Goal: Information Seeking & Learning: Learn about a topic

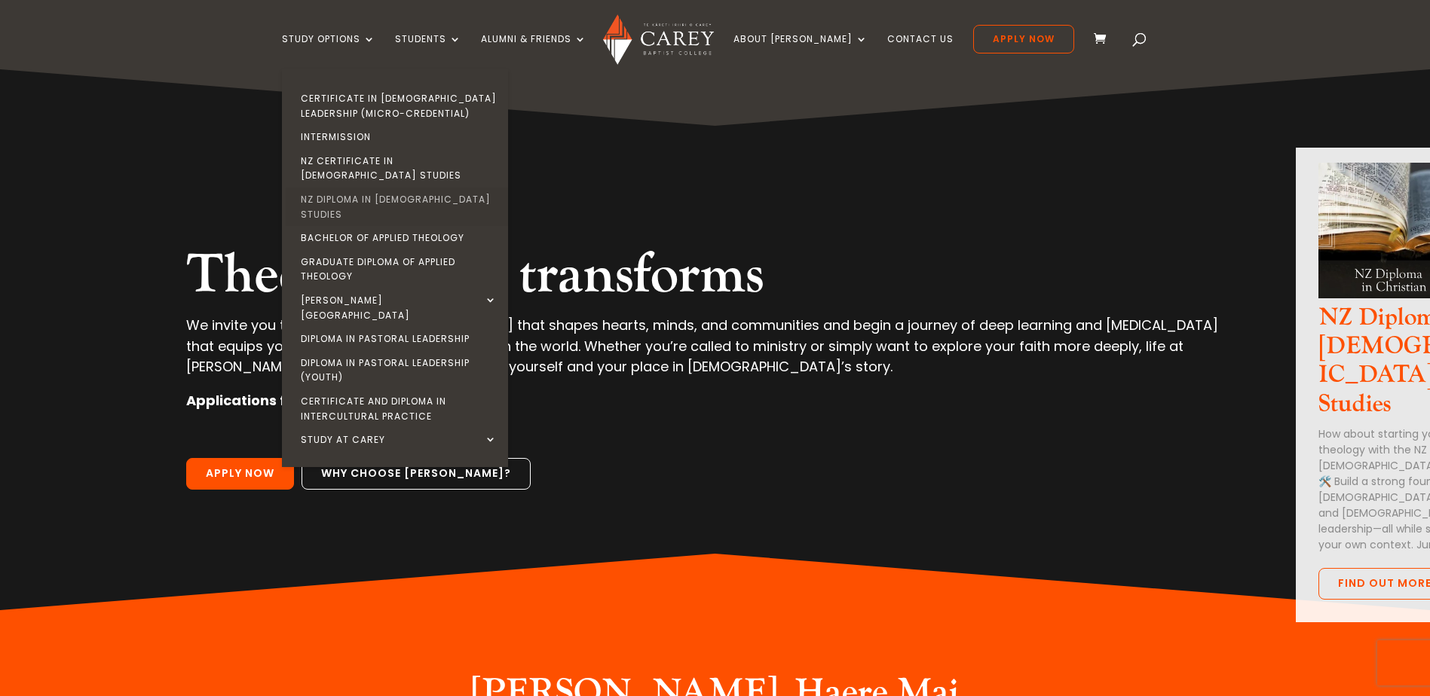
click at [396, 188] on link "NZ Diploma in [DEMOGRAPHIC_DATA] Studies" at bounding box center [399, 207] width 226 height 38
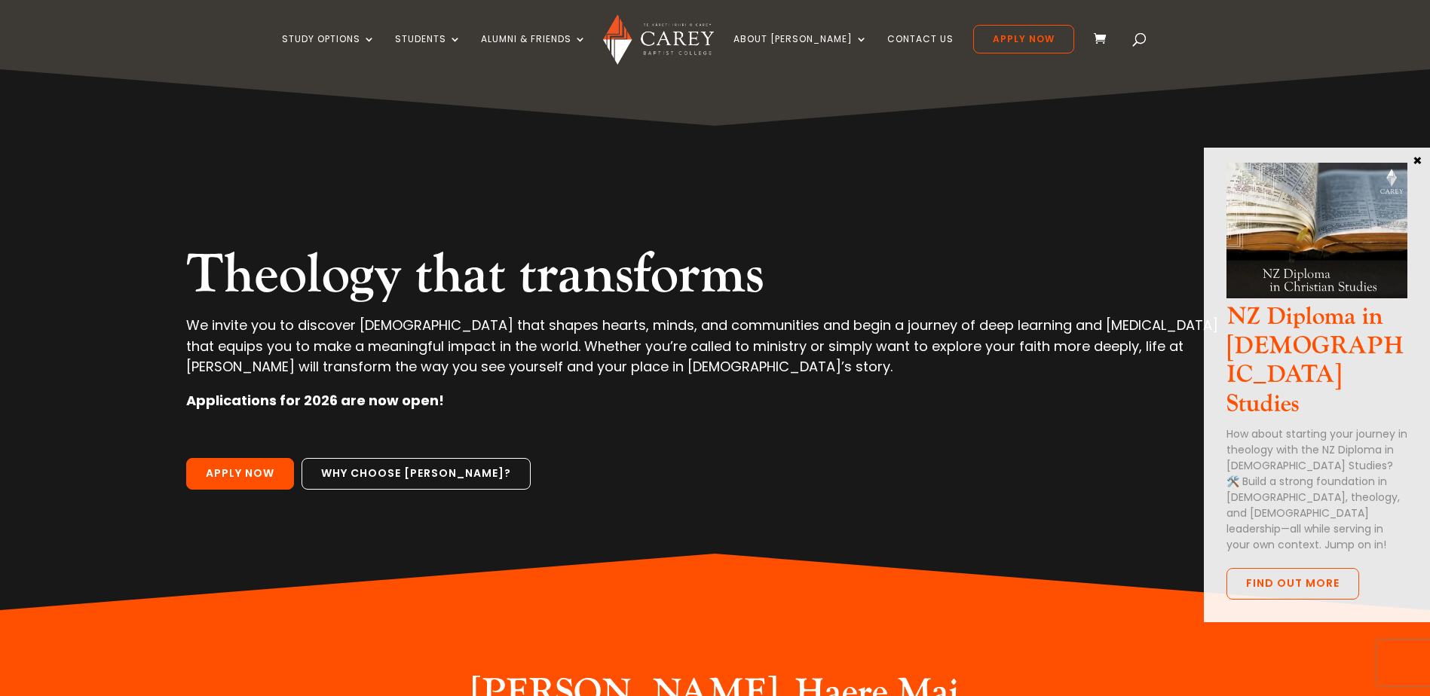
click at [1421, 158] on button "×" at bounding box center [1417, 160] width 15 height 14
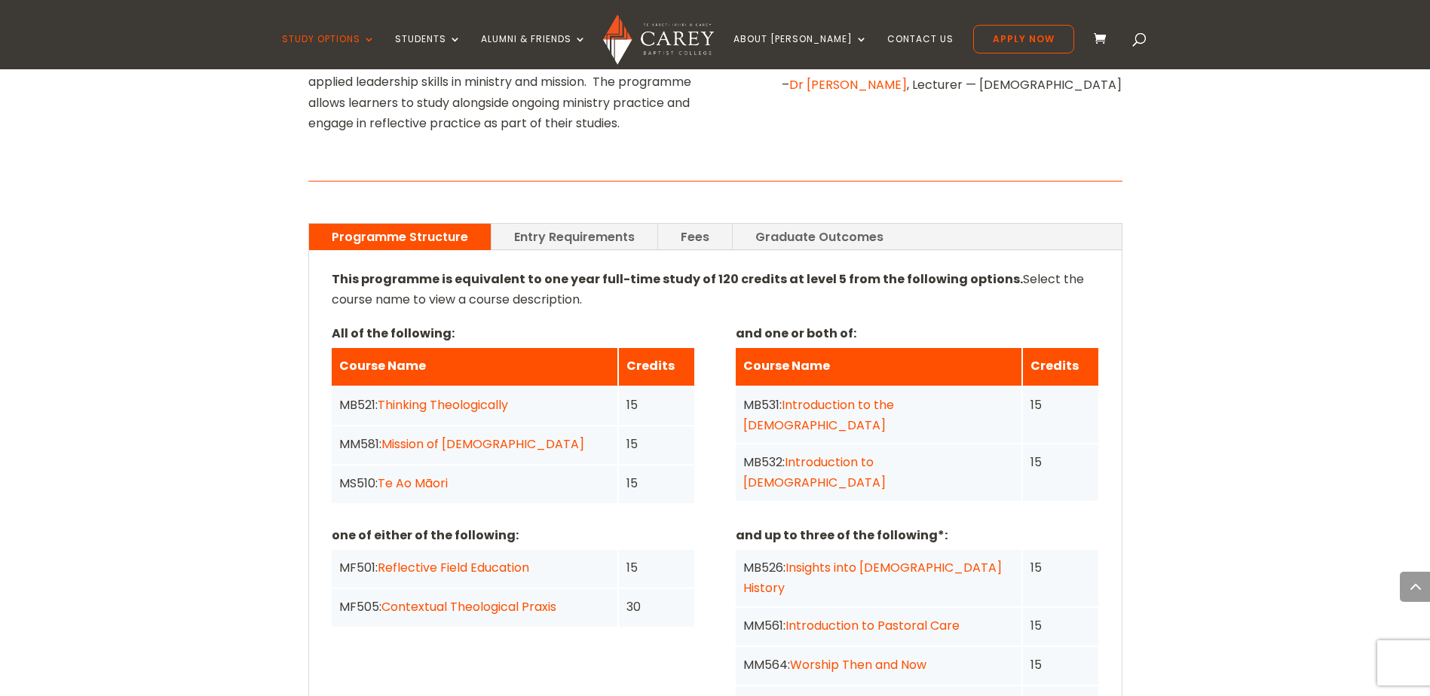
scroll to position [1131, 0]
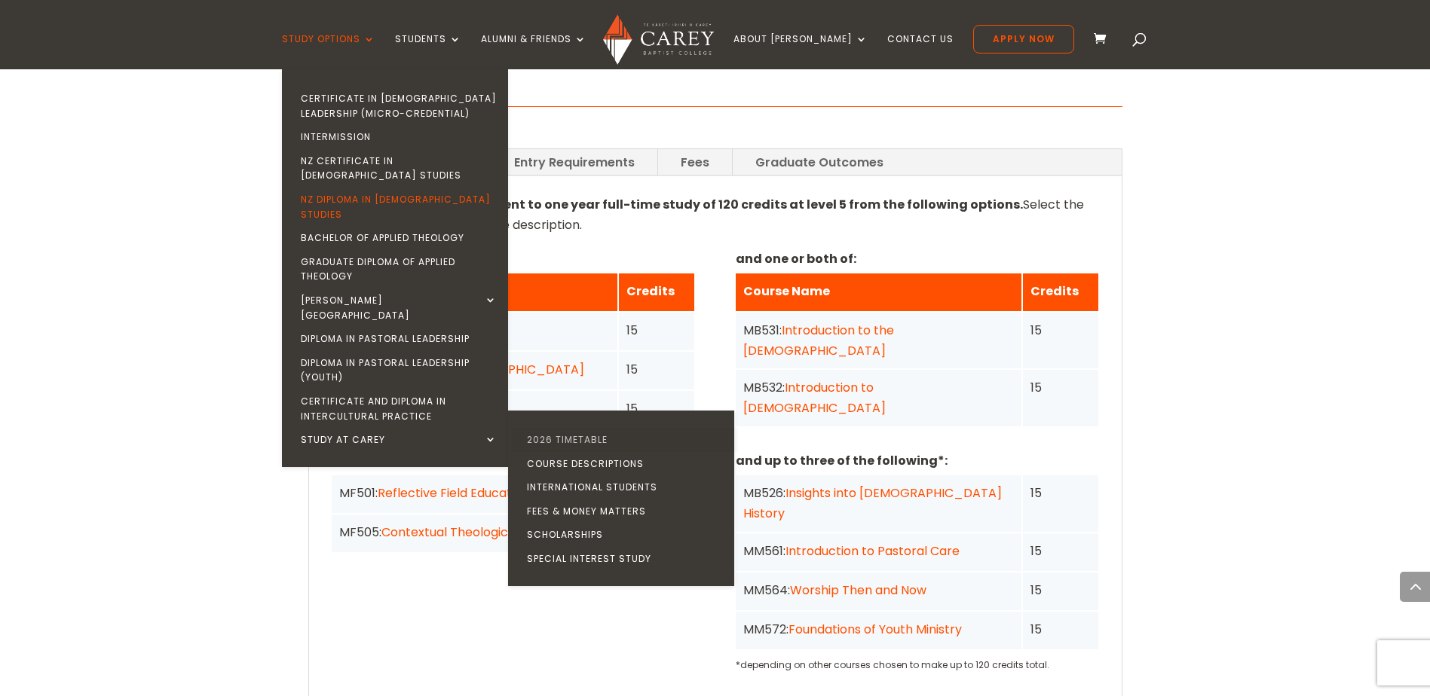
click at [617, 428] on link "2026 Timetable" at bounding box center [625, 440] width 226 height 24
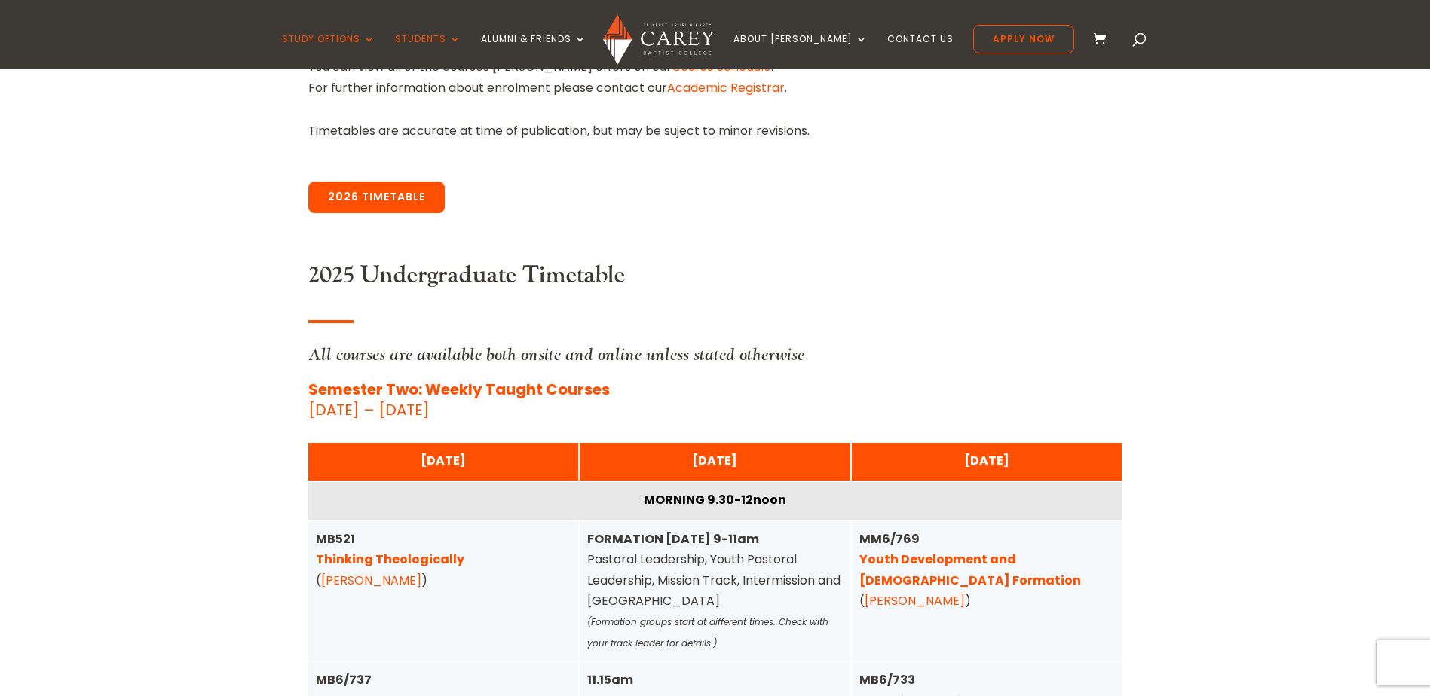
click at [349, 192] on link "2026 Timetable" at bounding box center [376, 198] width 136 height 32
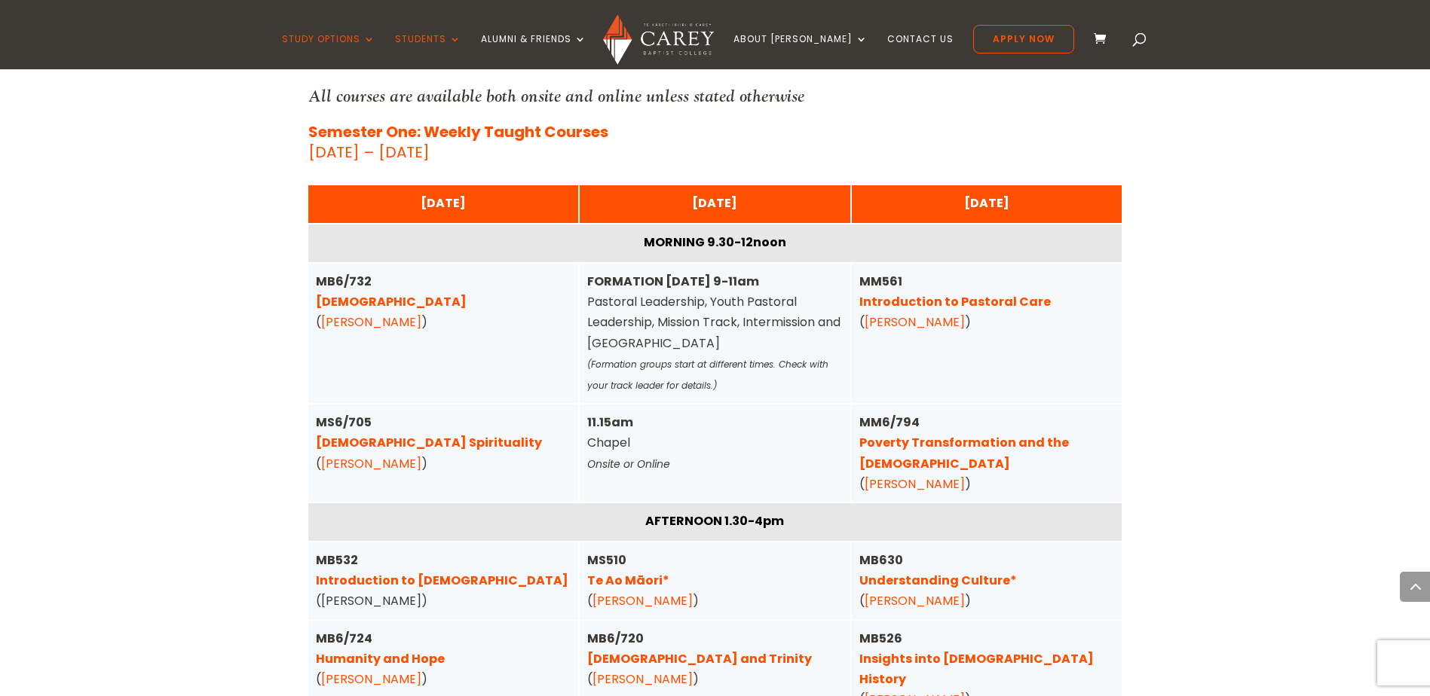
scroll to position [3880, 0]
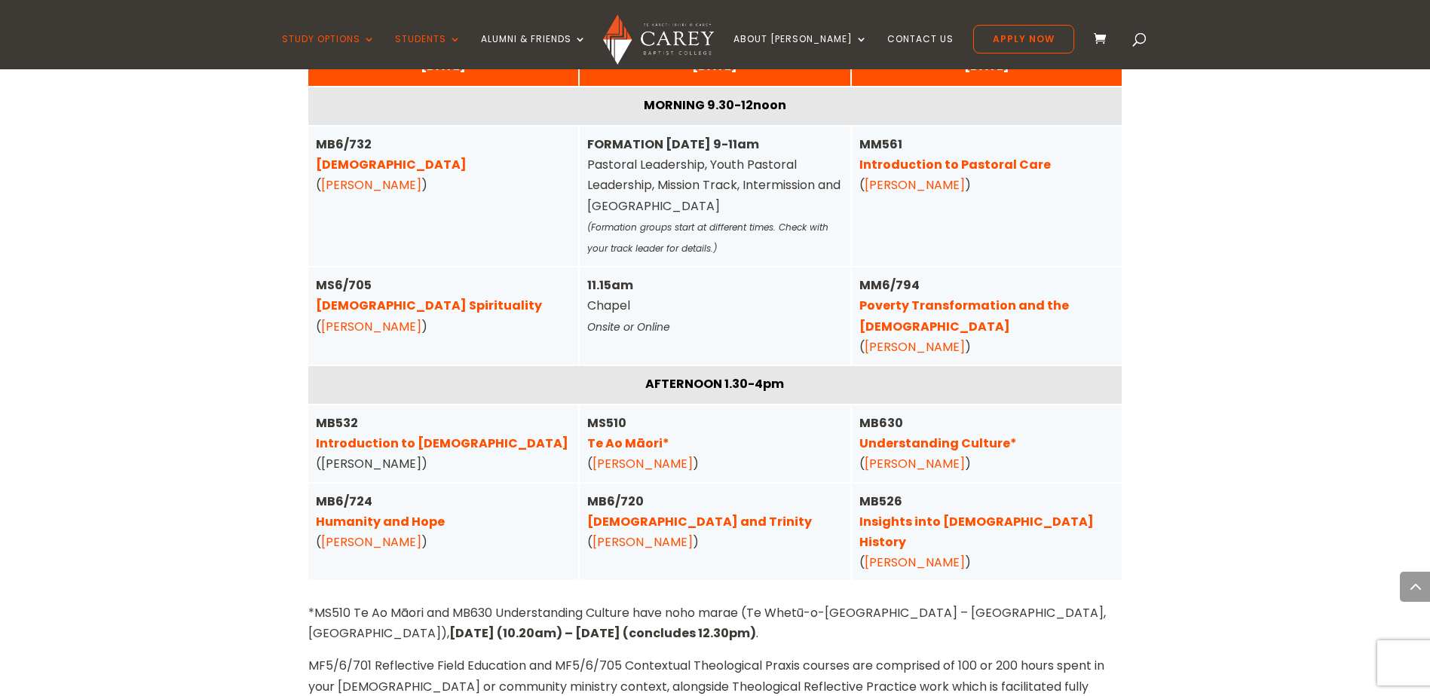
click at [391, 513] on link "Humanity and Hope" at bounding box center [380, 521] width 129 height 17
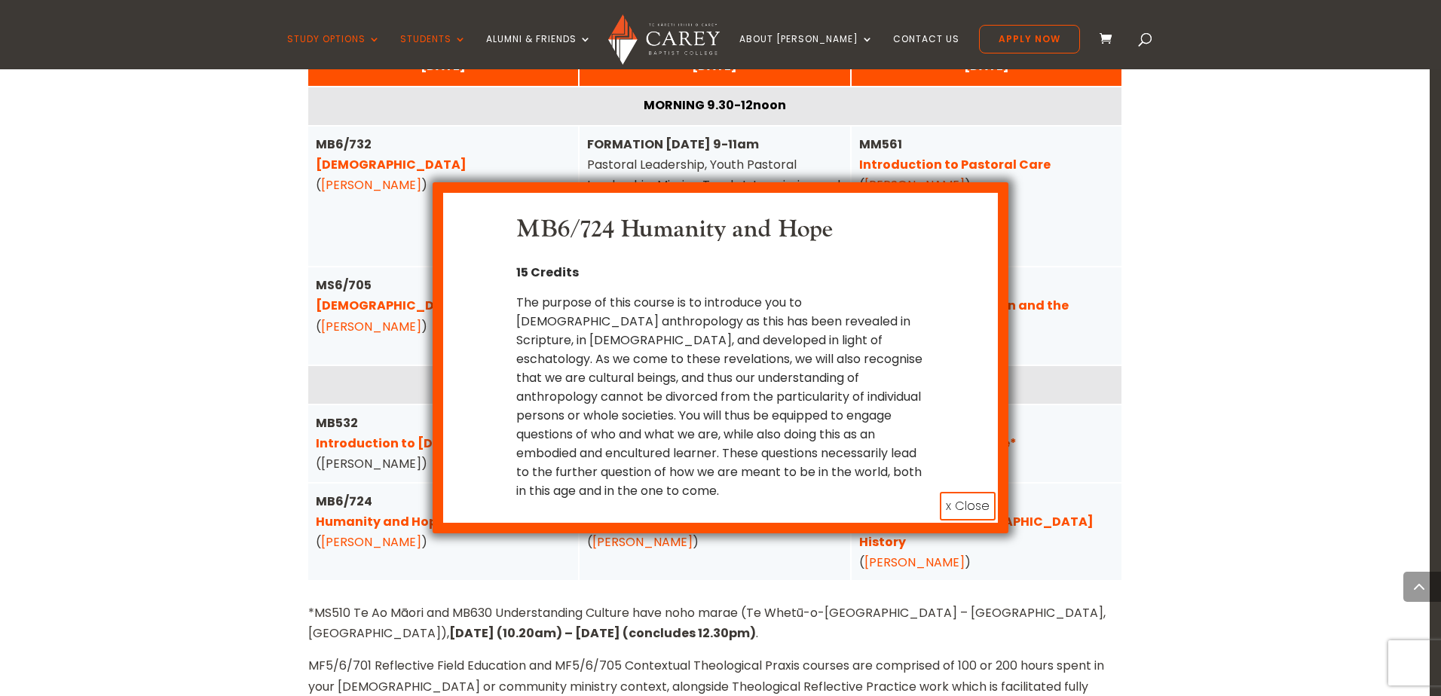
click at [961, 492] on button "x Close" at bounding box center [968, 506] width 56 height 29
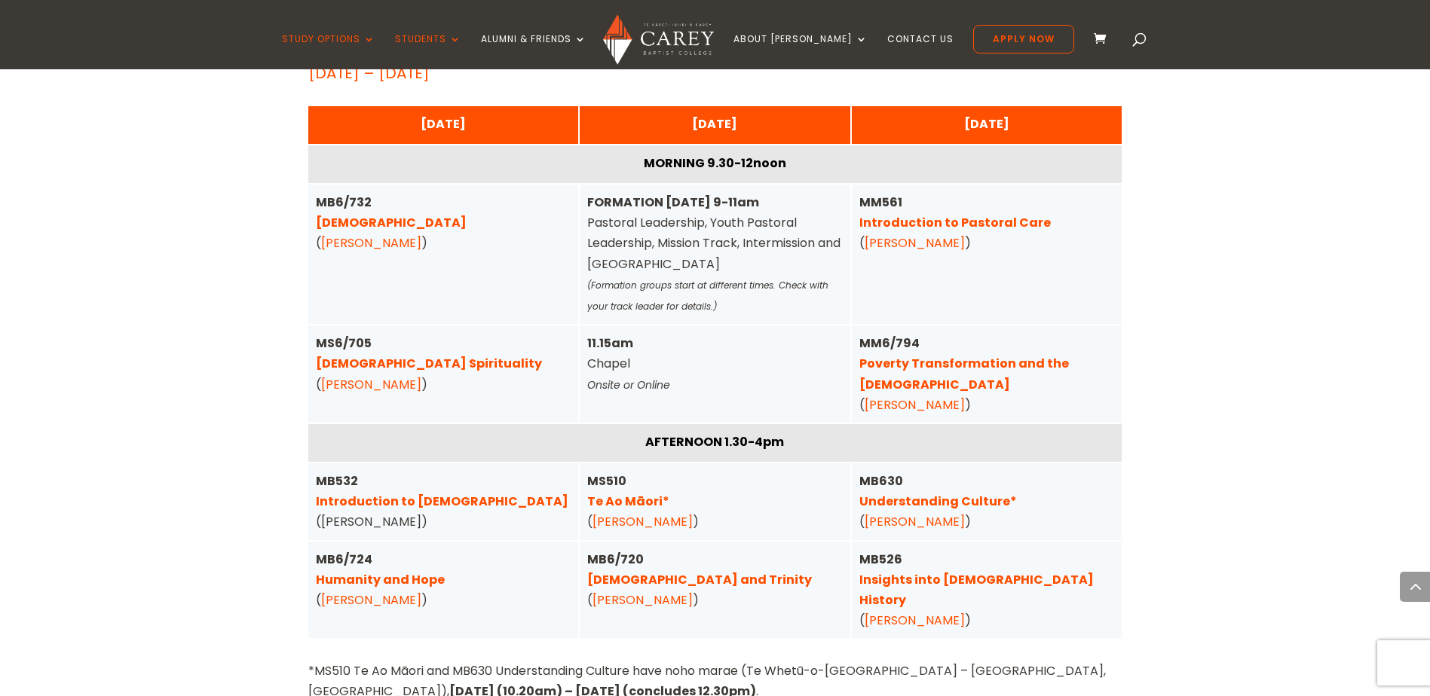
scroll to position [3804, 0]
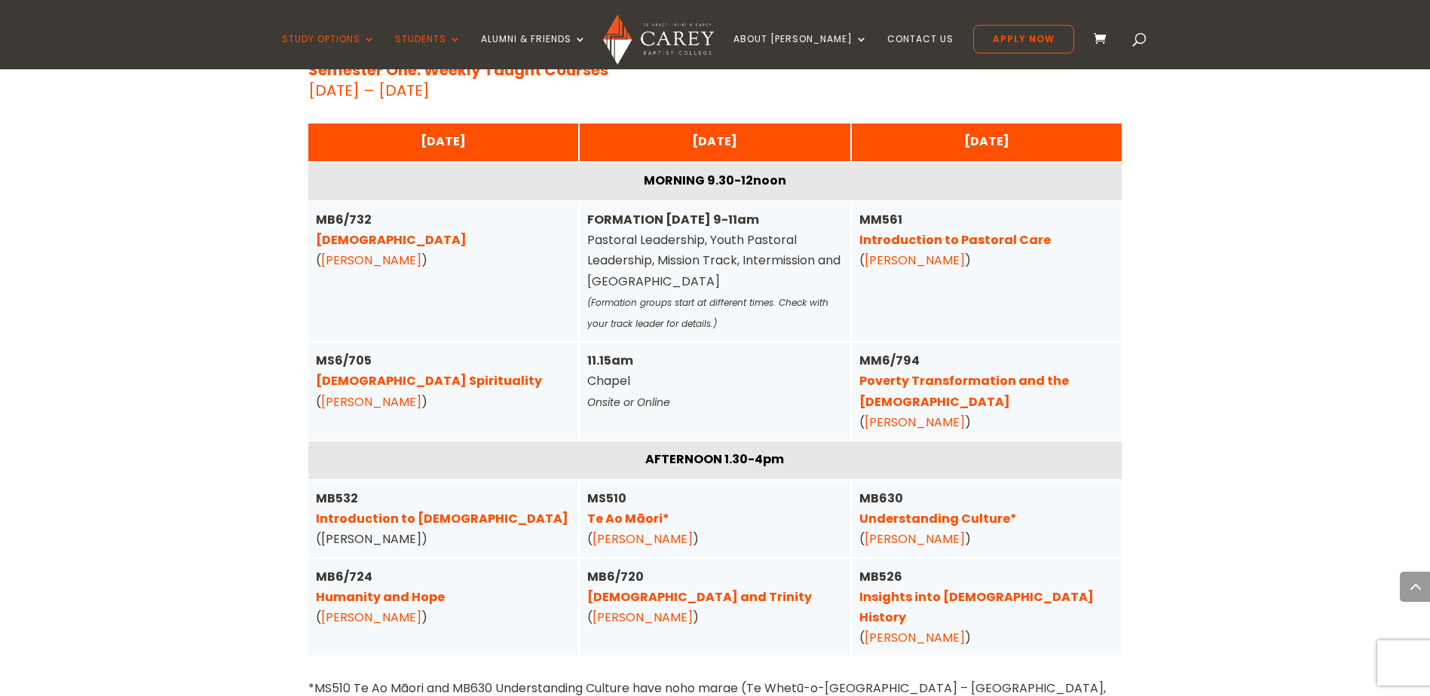
click at [404, 372] on link "[DEMOGRAPHIC_DATA] Spirituality" at bounding box center [429, 380] width 226 height 17
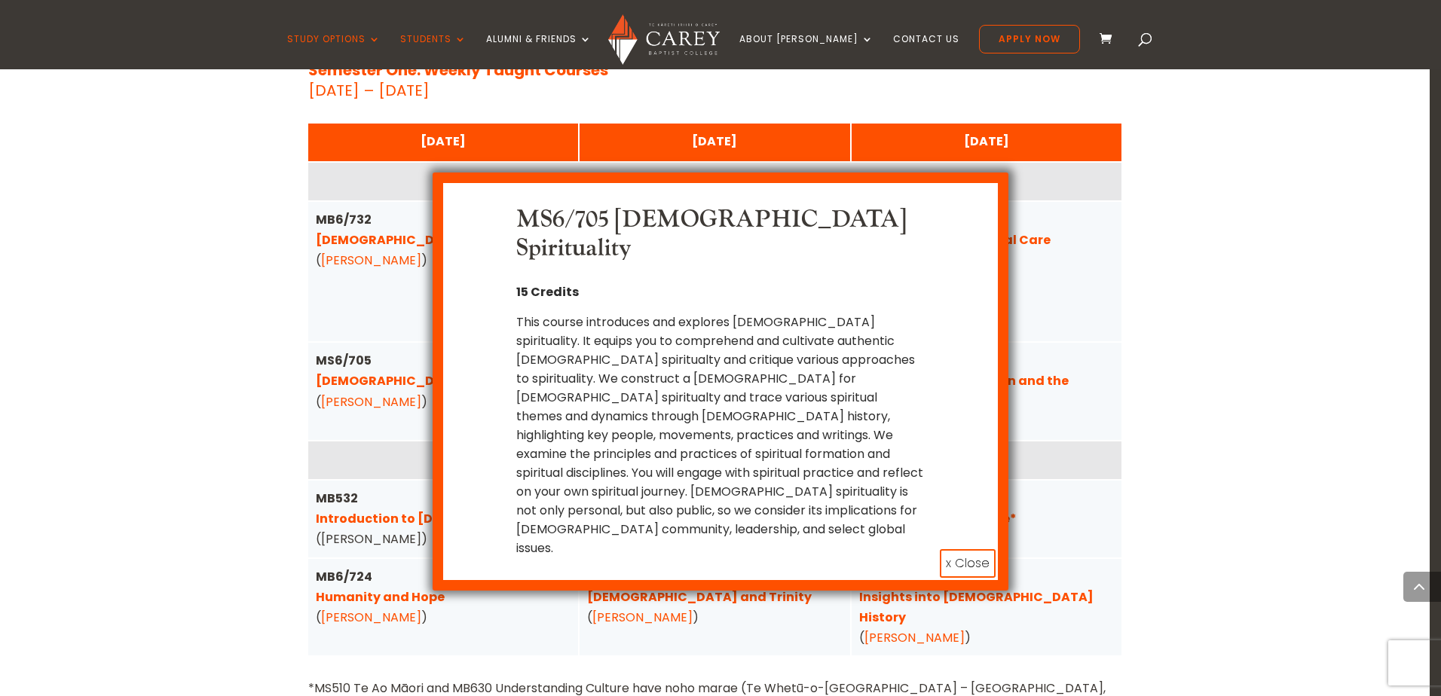
click at [956, 550] on button "x Close" at bounding box center [968, 564] width 56 height 29
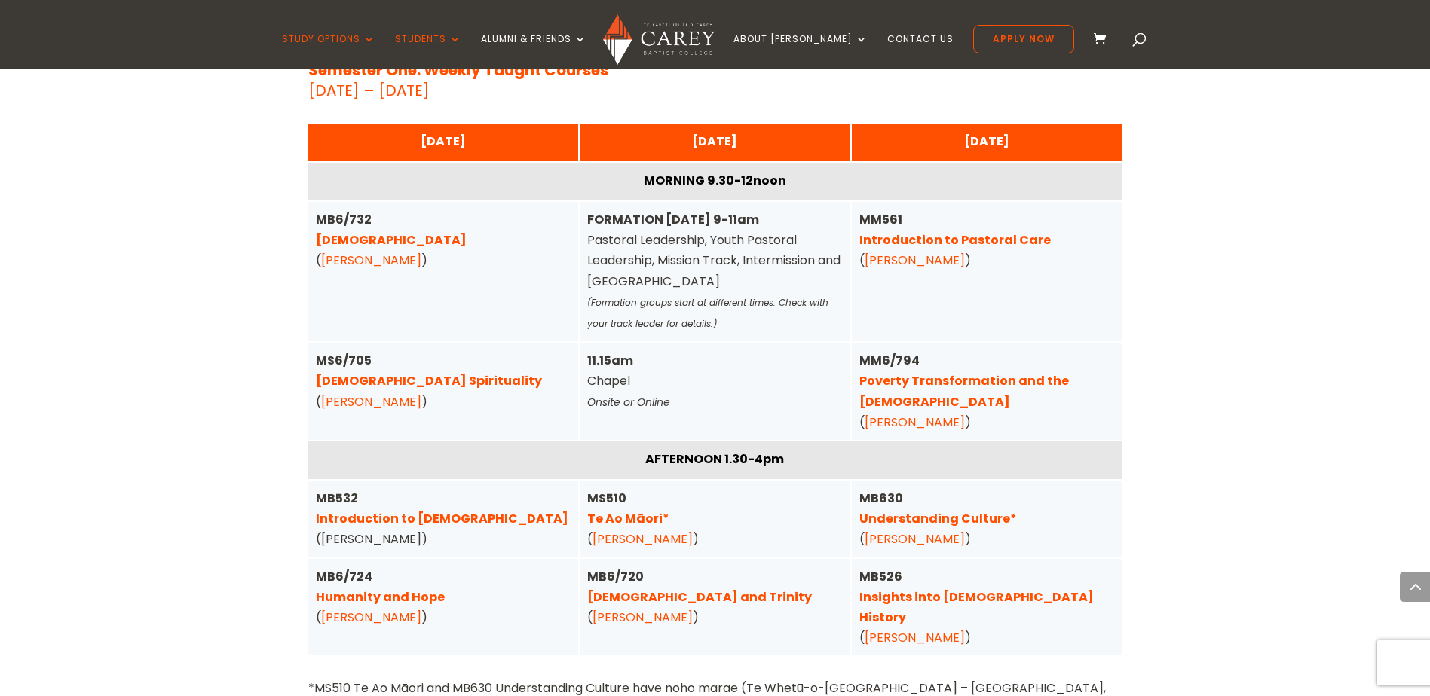
click at [956, 494] on body "Study Options Certificate in Christian Leadership (Micro-credential) Intermissi…" at bounding box center [715, 517] width 1430 height 8645
click at [917, 510] on link "Understanding Culture*" at bounding box center [938, 518] width 158 height 17
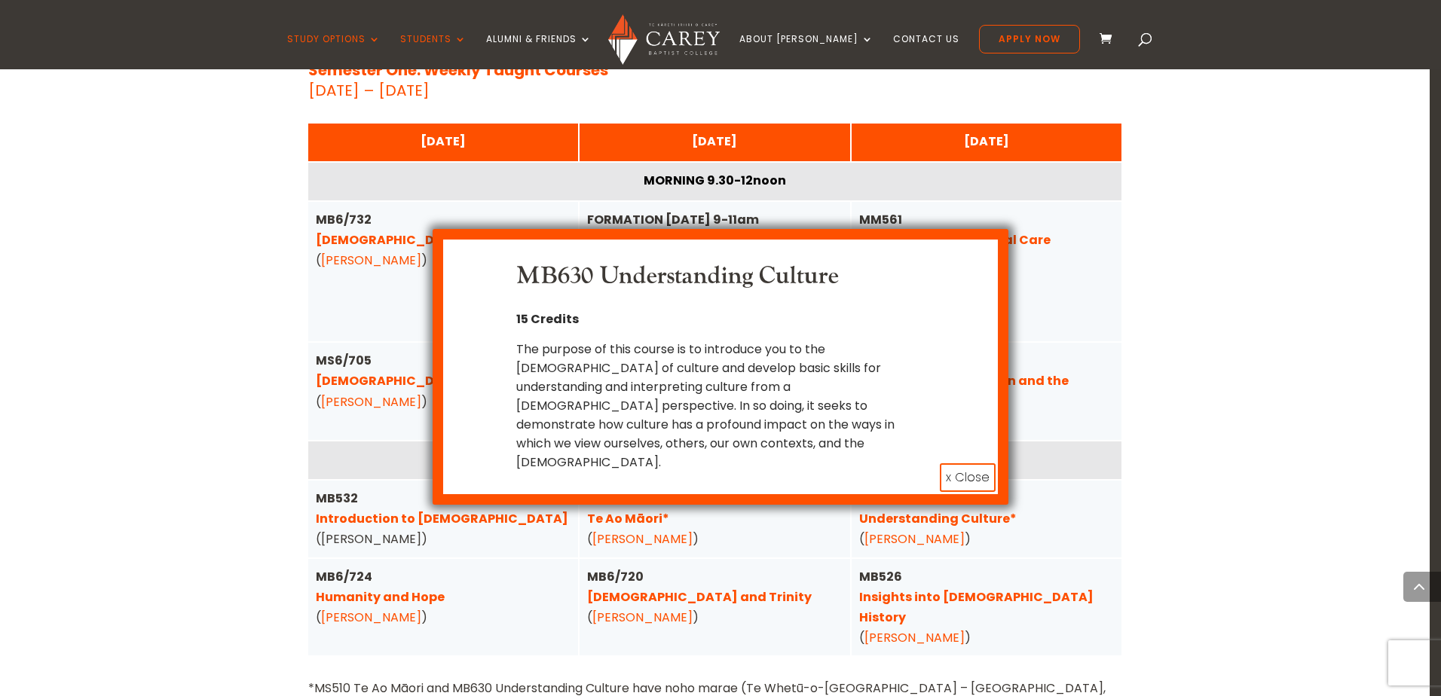
click at [984, 464] on button "x Close" at bounding box center [968, 478] width 56 height 29
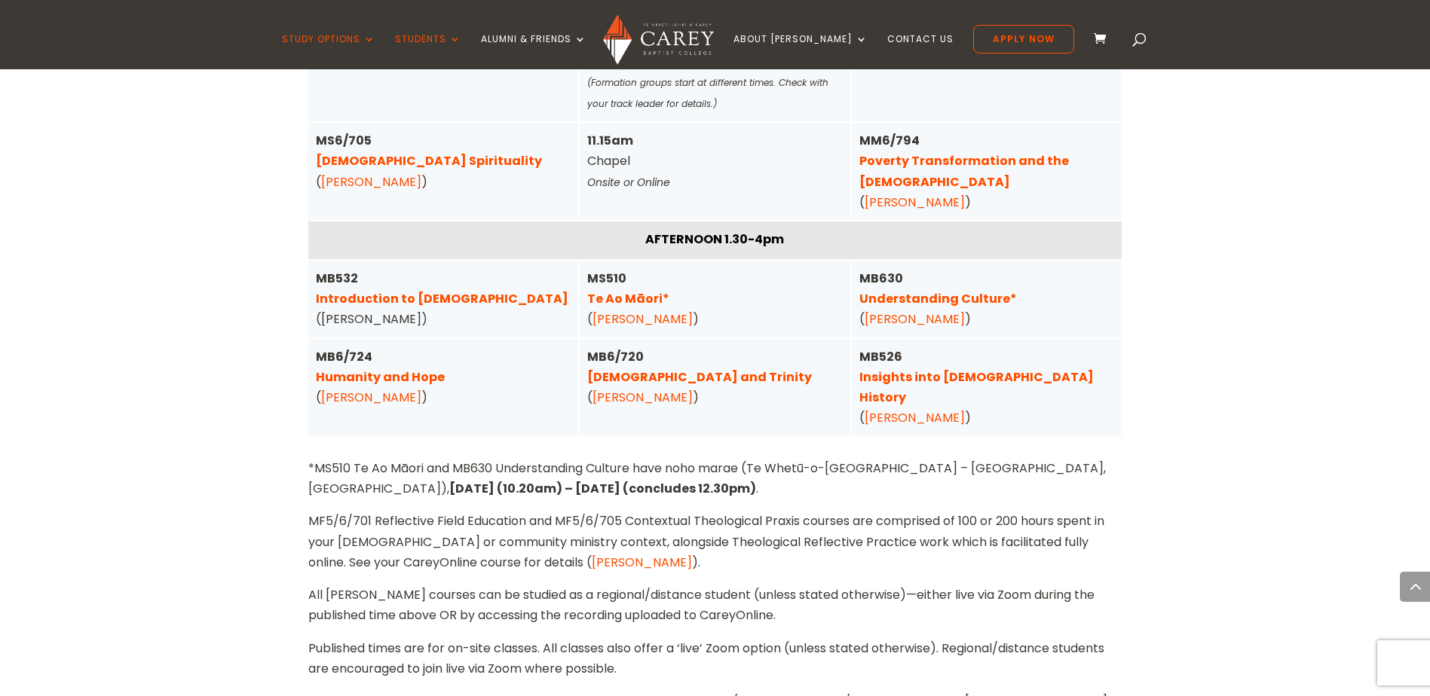
scroll to position [4030, 0]
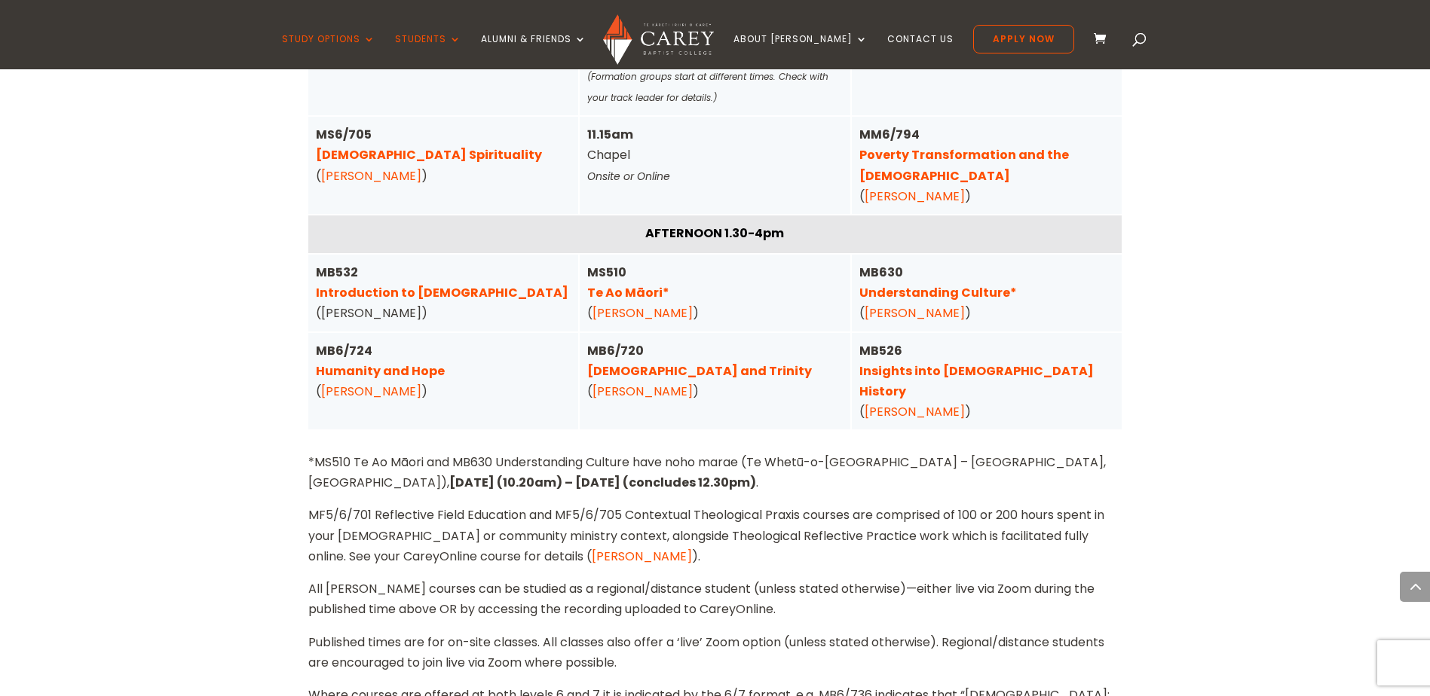
click at [918, 284] on link "Understanding Culture*" at bounding box center [938, 292] width 158 height 17
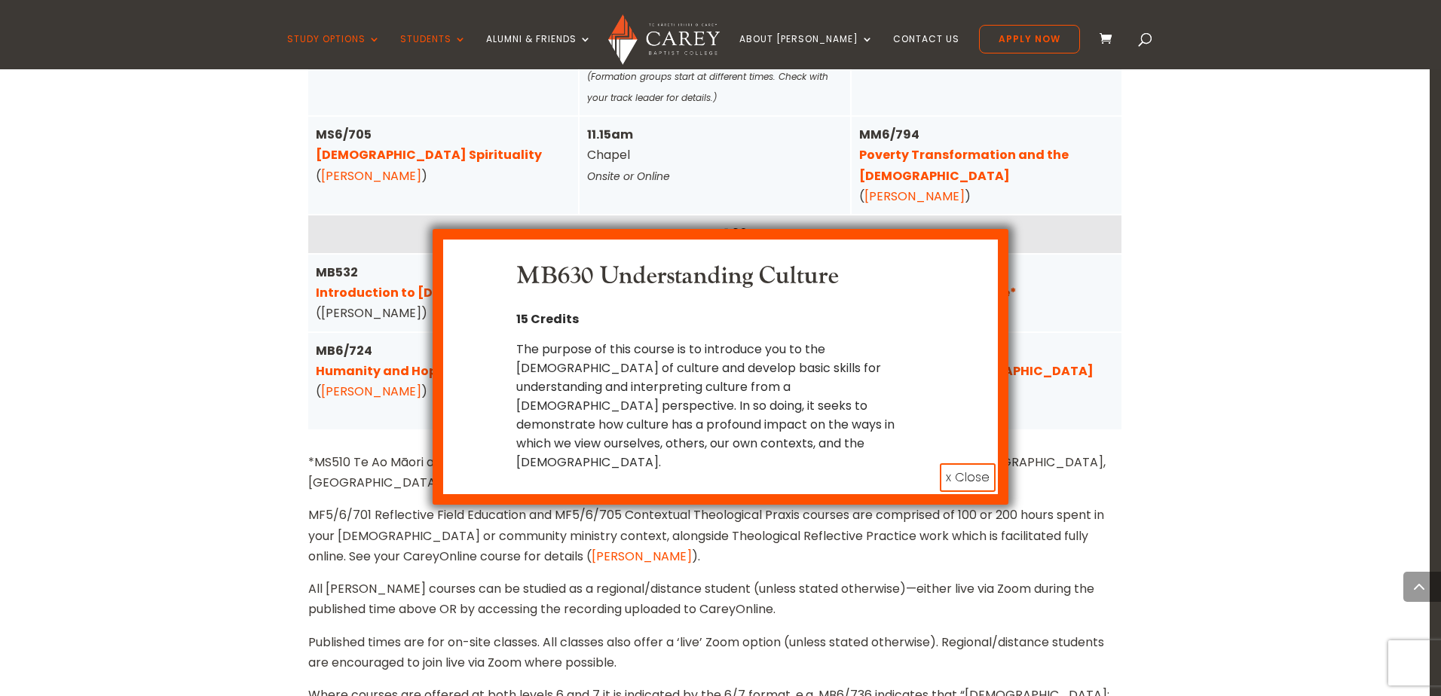
click at [957, 464] on button "x Close" at bounding box center [968, 478] width 56 height 29
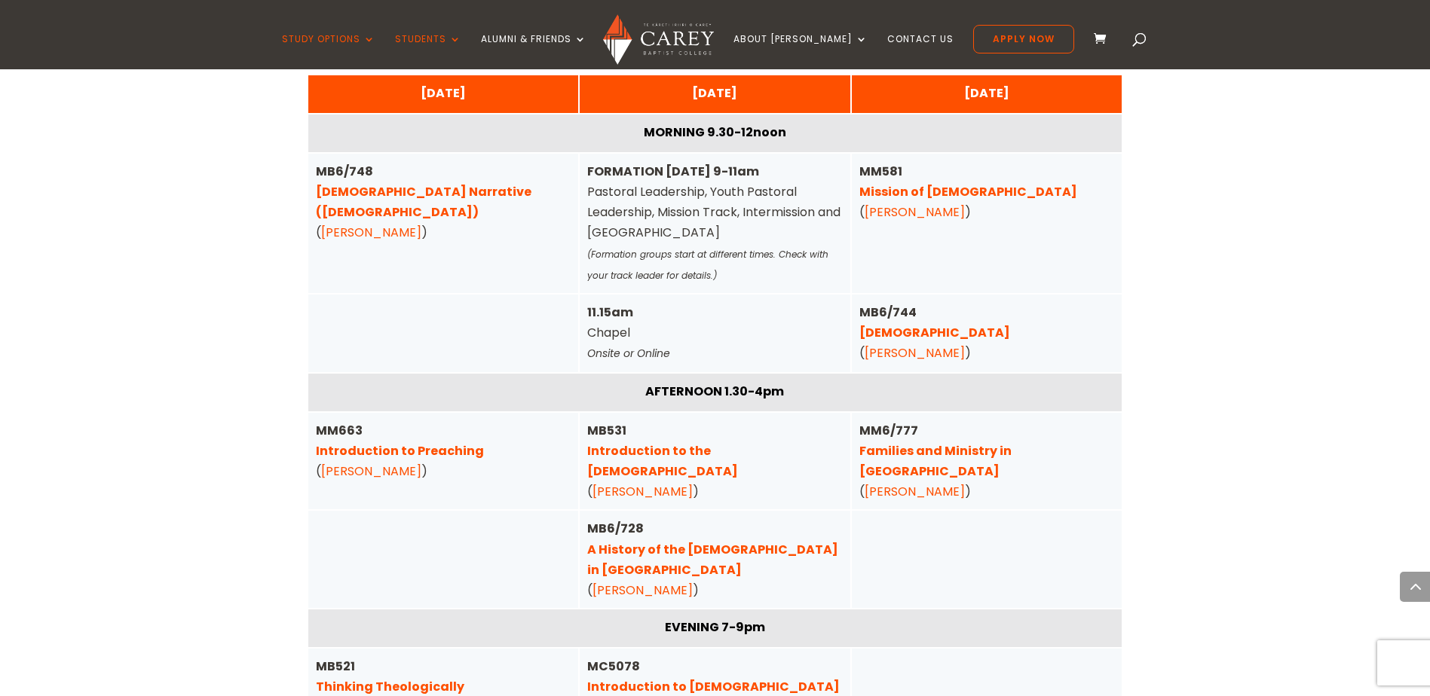
scroll to position [5086, 0]
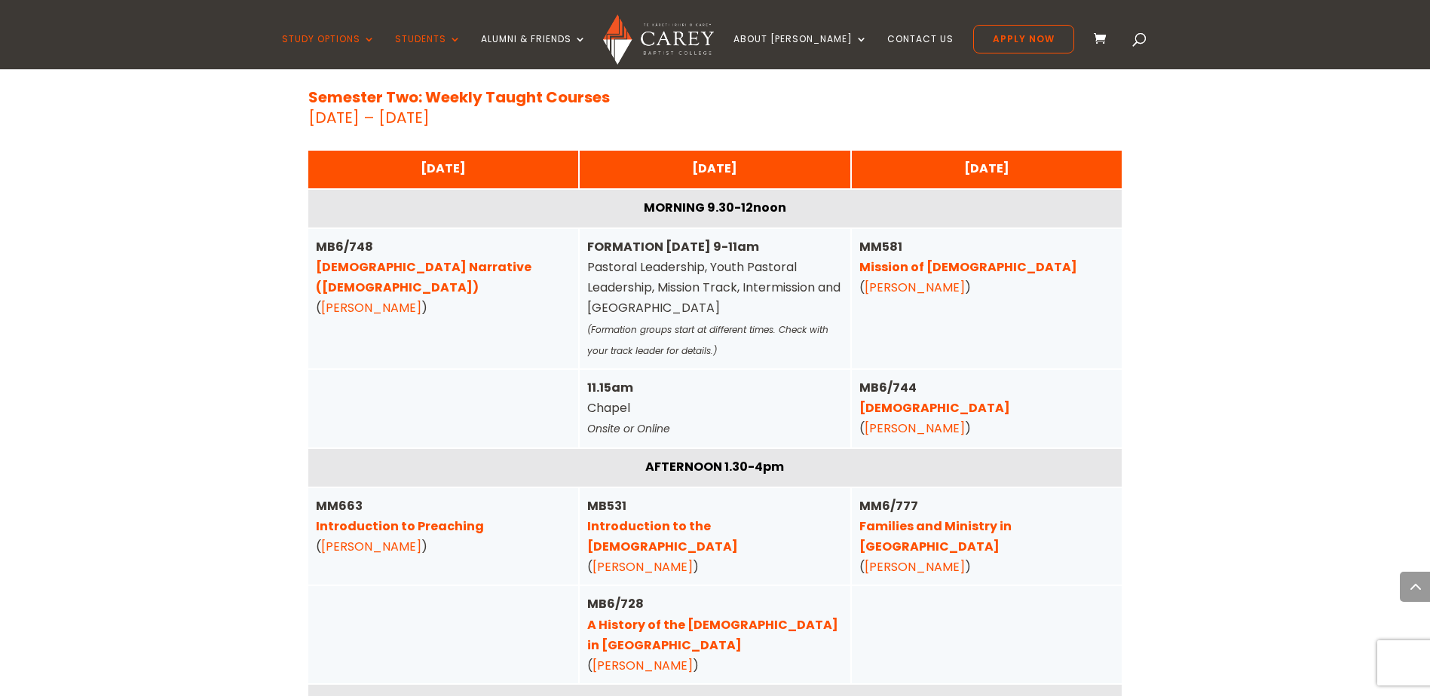
click at [679, 617] on link "A History of the Gospel in Aotearoa" at bounding box center [712, 636] width 251 height 38
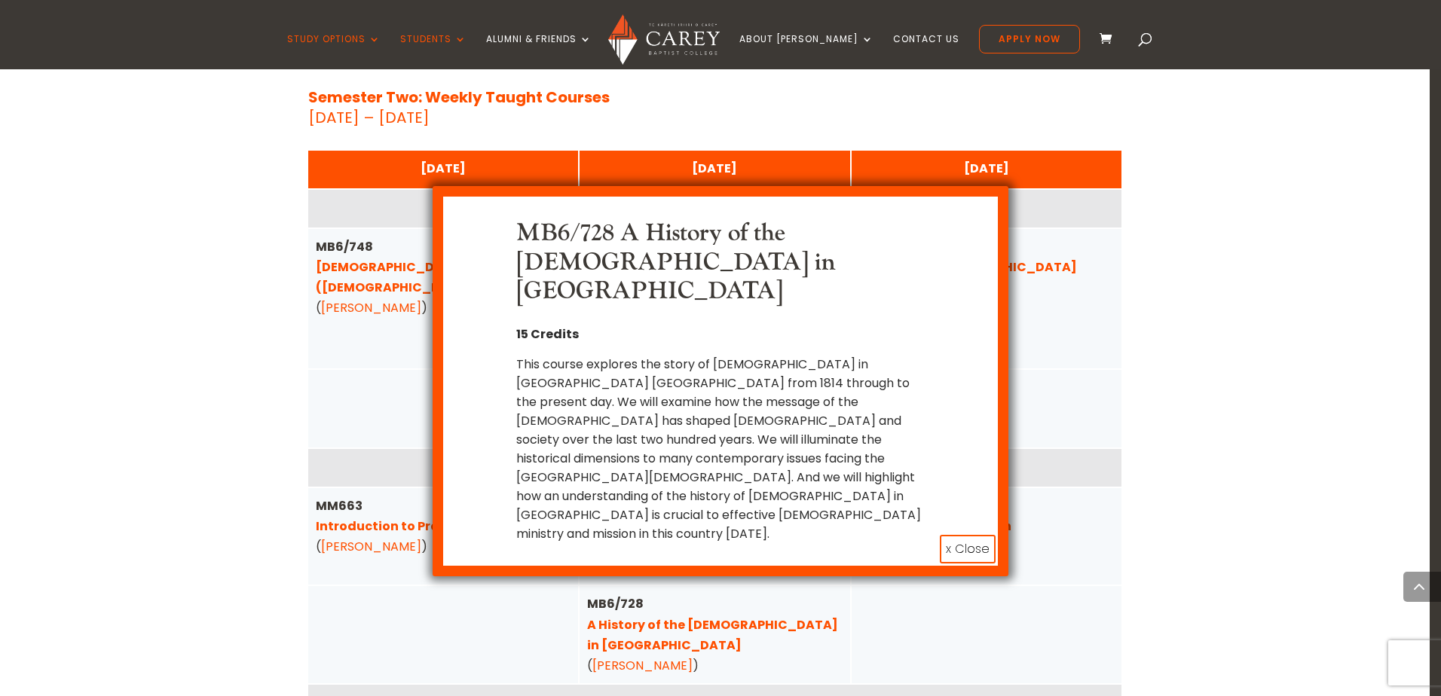
click at [953, 535] on button "x Close" at bounding box center [968, 549] width 56 height 29
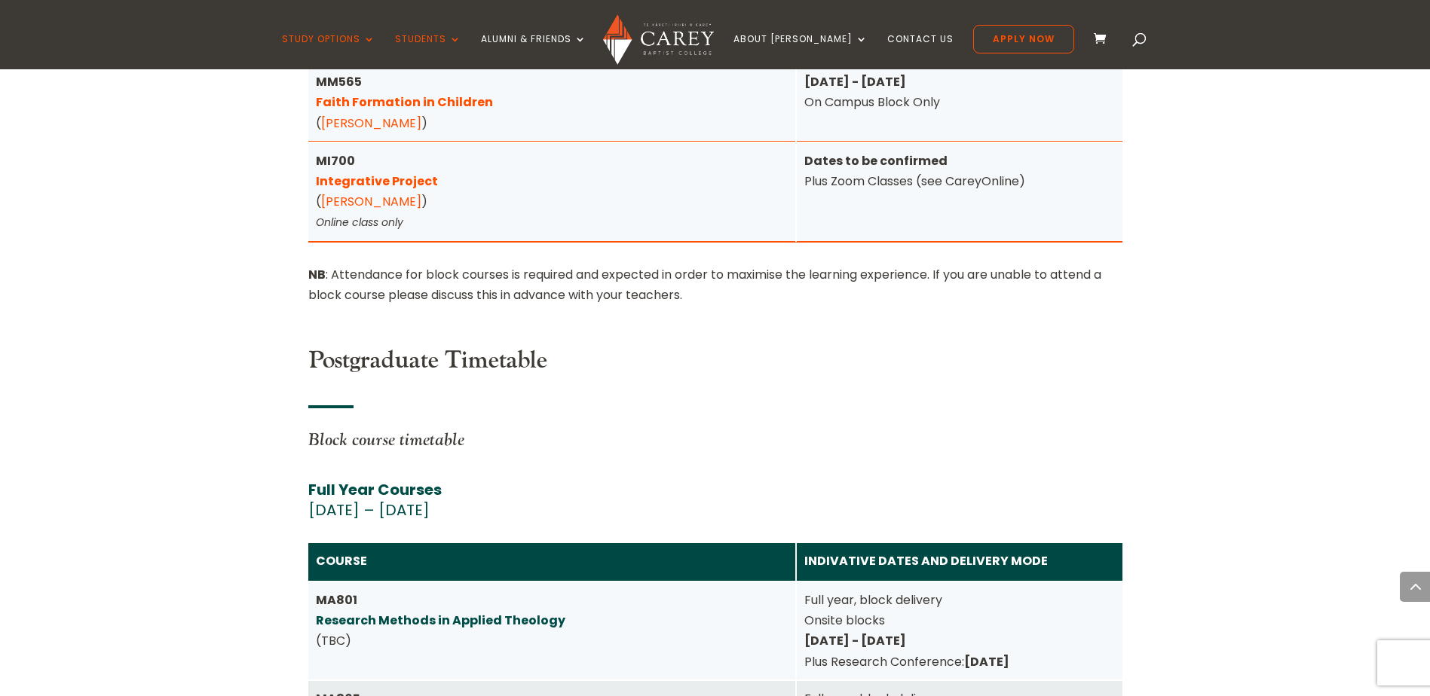
scroll to position [6367, 0]
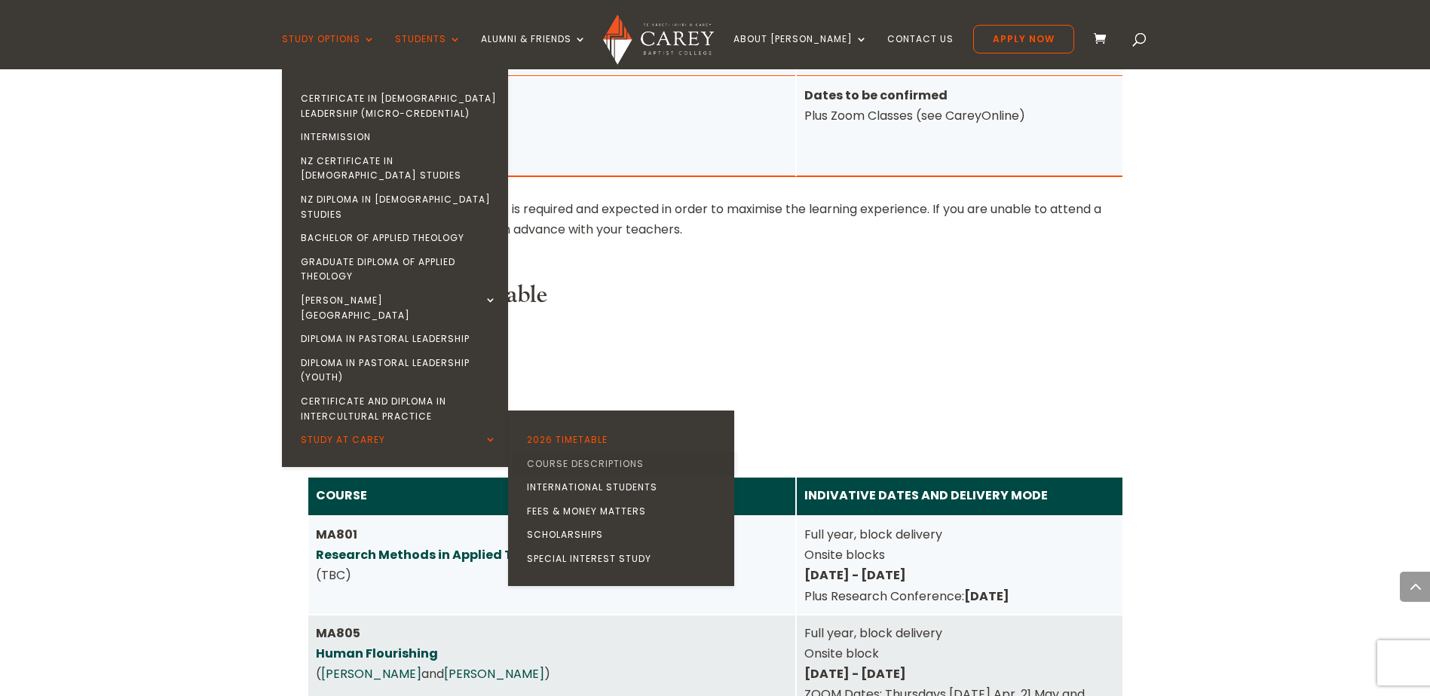
click at [578, 452] on link "Course Descriptions" at bounding box center [625, 464] width 226 height 24
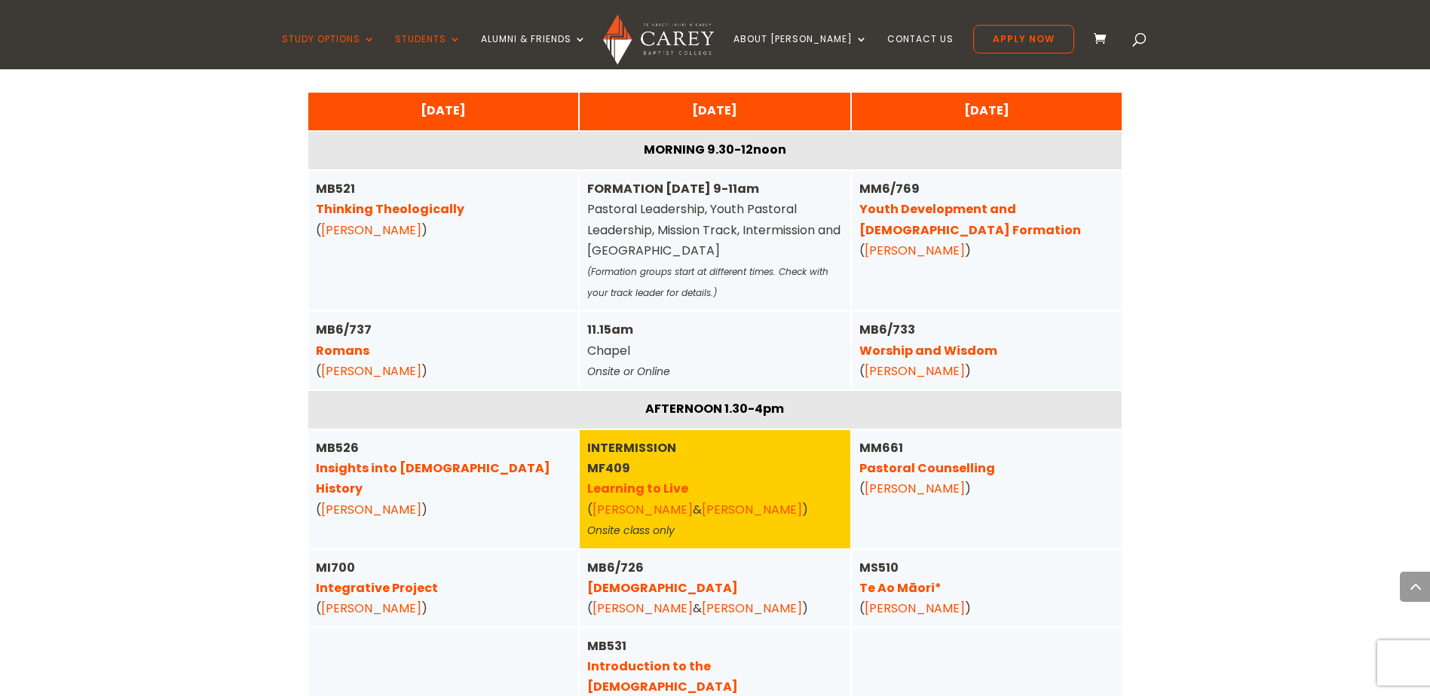
scroll to position [980, 0]
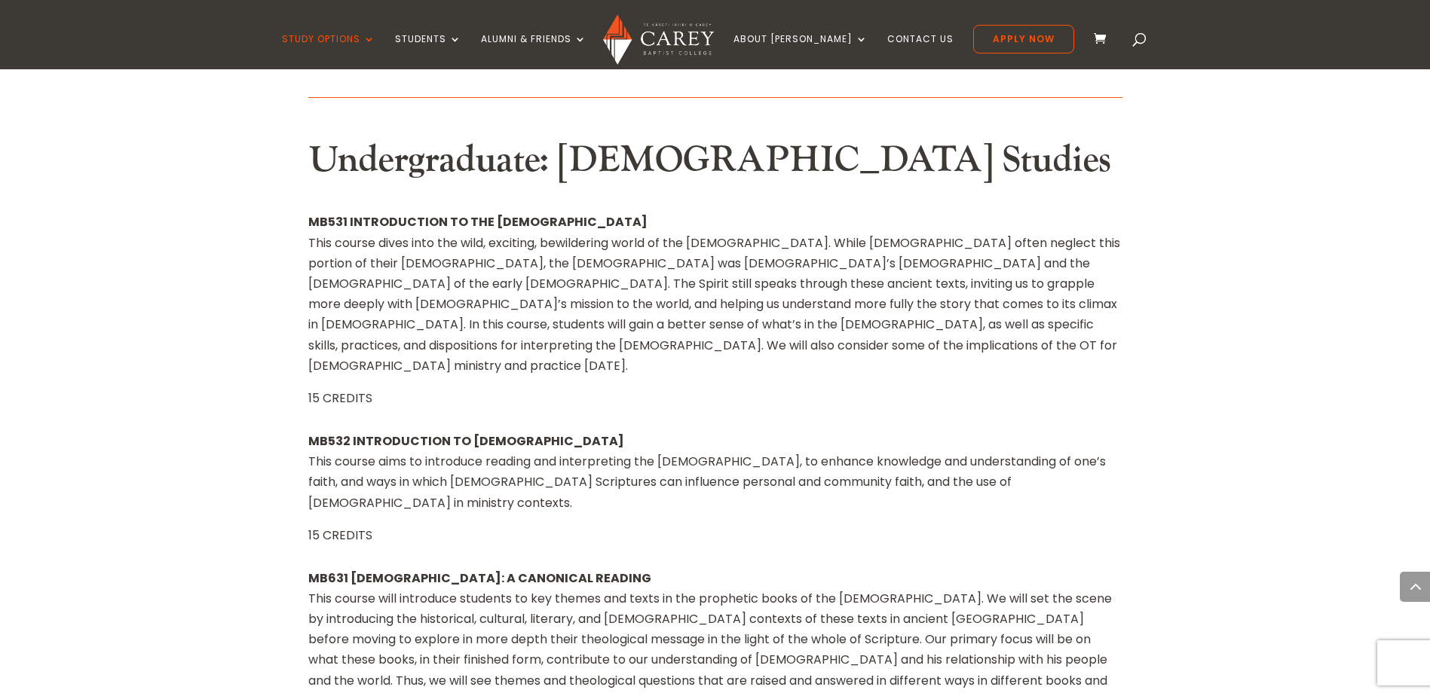
scroll to position [1281, 0]
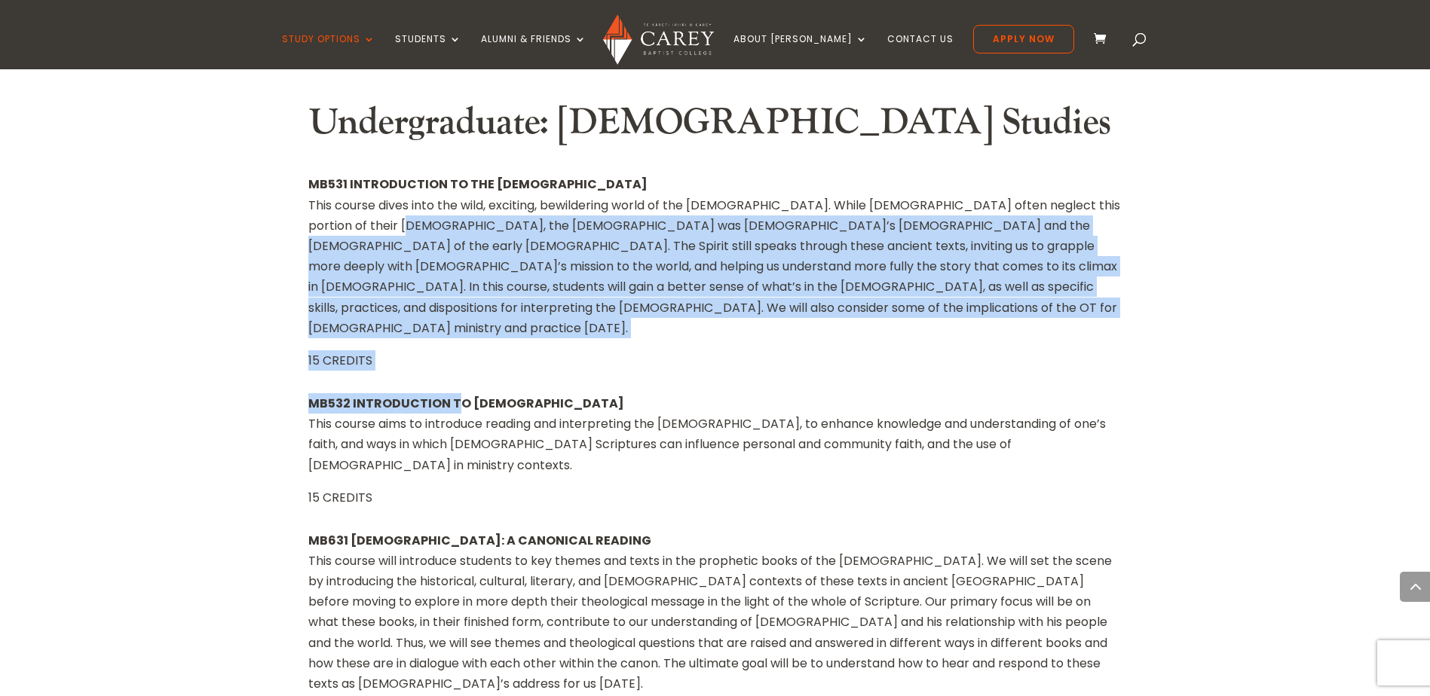
drag, startPoint x: 384, startPoint y: 214, endPoint x: 452, endPoint y: 370, distance: 170.1
click at [451, 395] on strong "MB532 INTRODUCTION TO THE NEW TESTAMENT" at bounding box center [466, 403] width 316 height 17
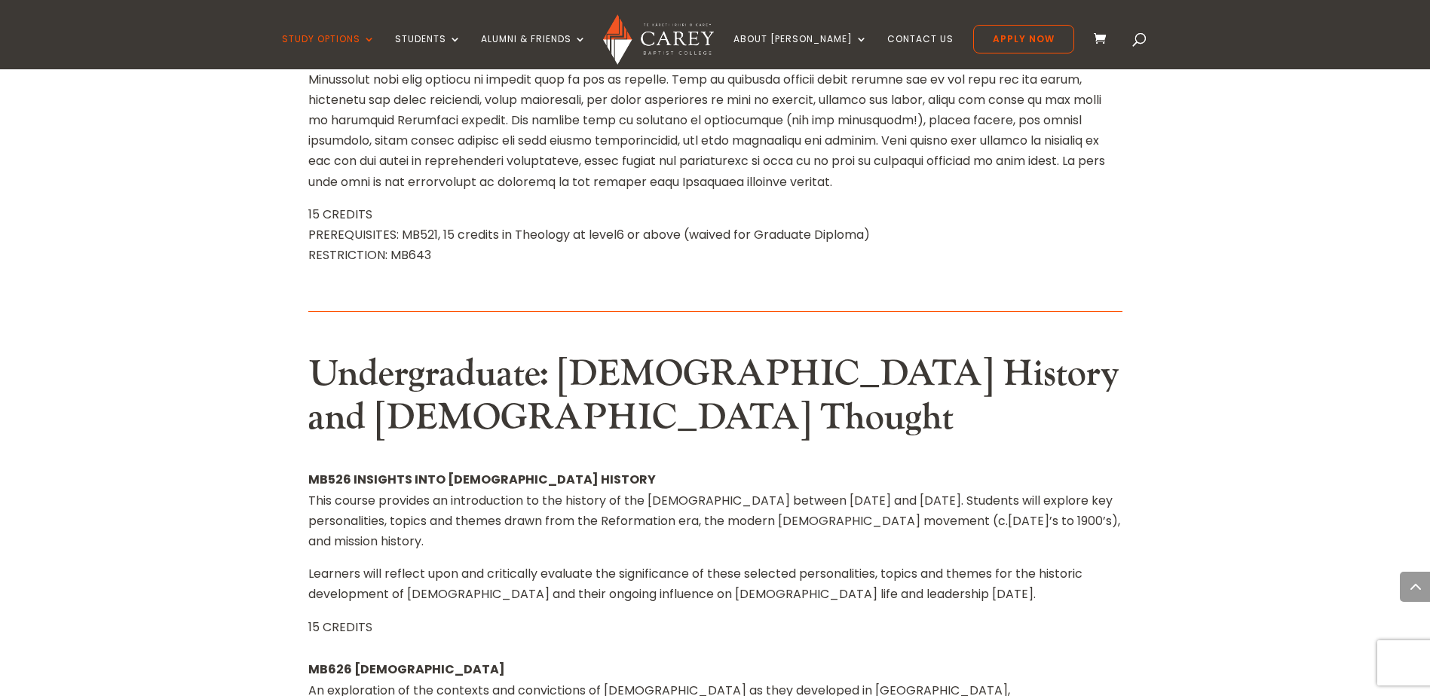
scroll to position [9498, 0]
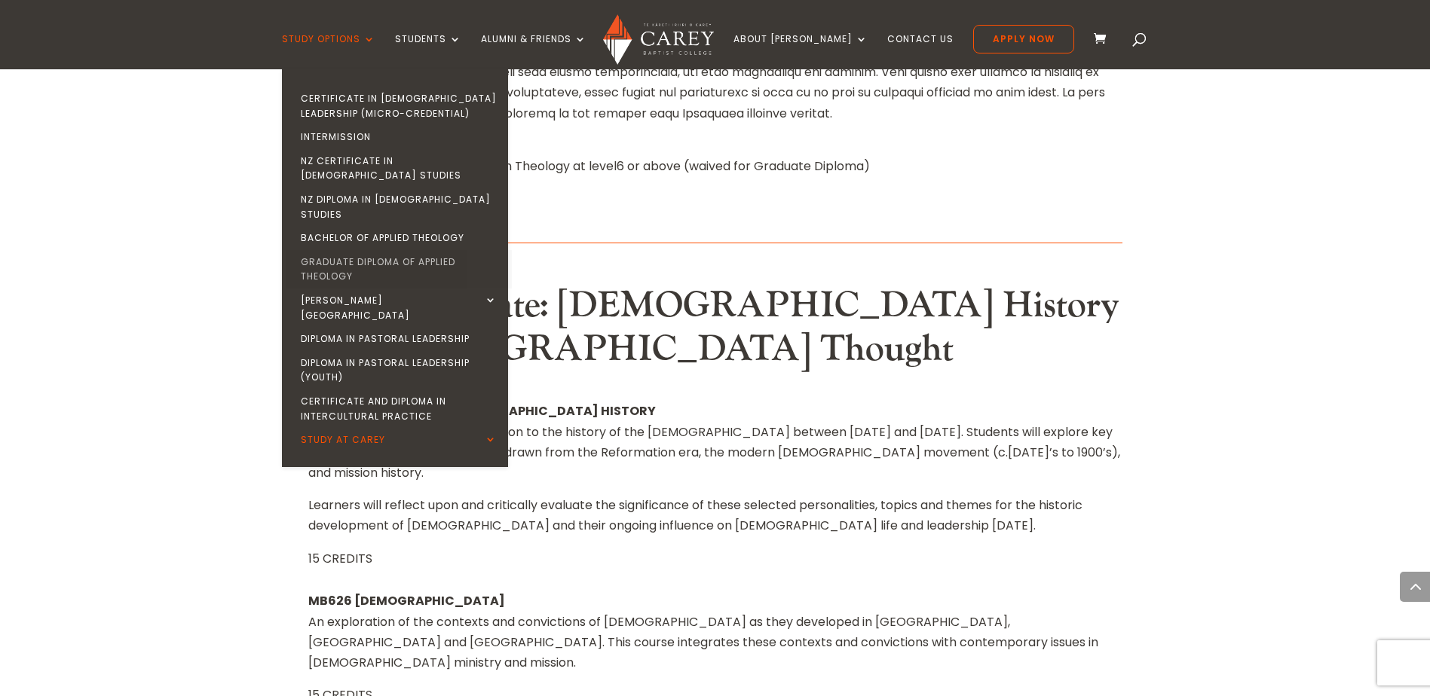
click at [360, 250] on link "Graduate Diploma of Applied Theology" at bounding box center [399, 269] width 226 height 38
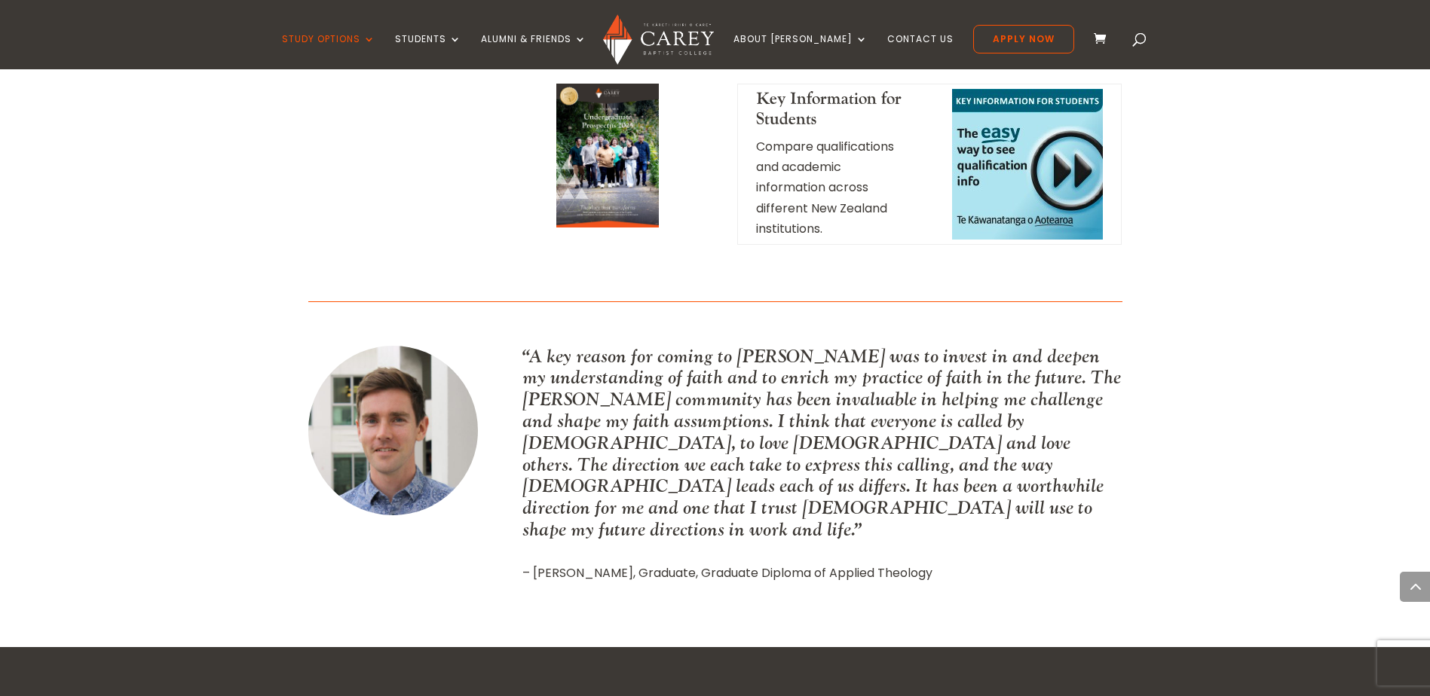
scroll to position [1884, 0]
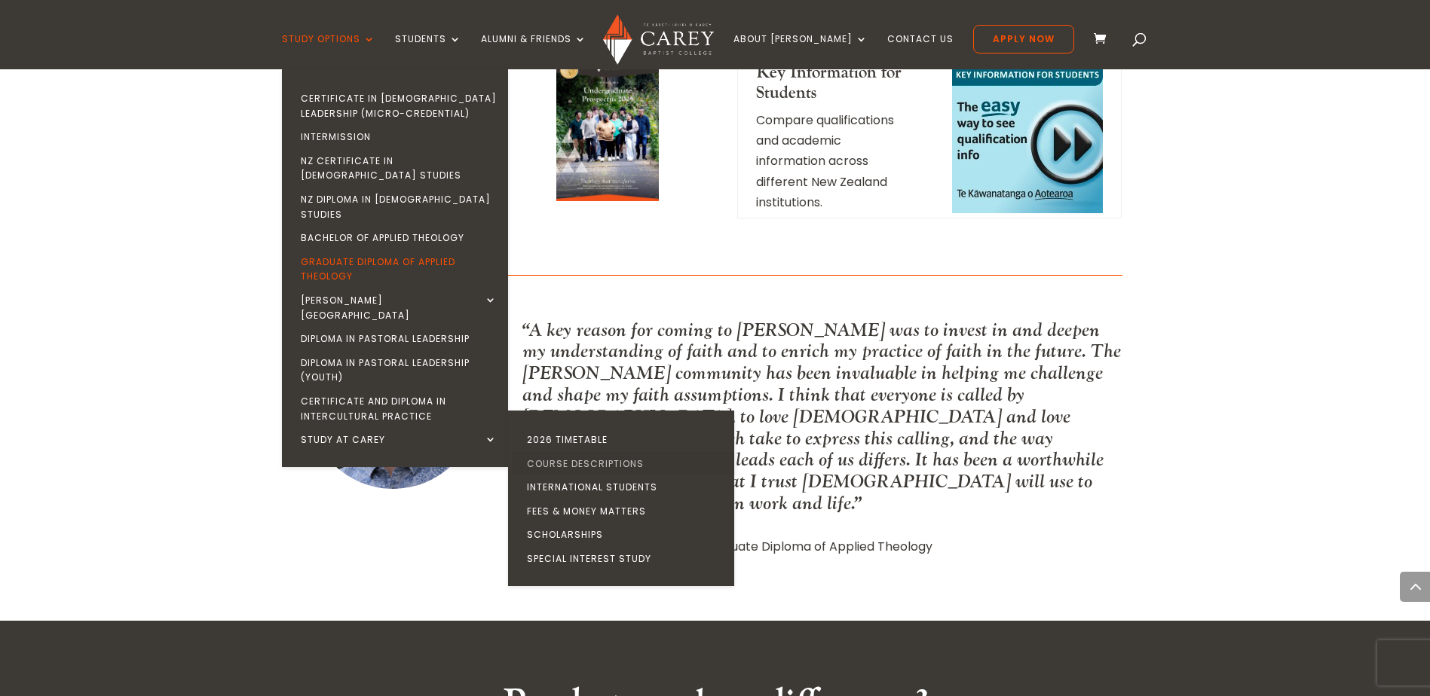
click at [598, 452] on link "Course Descriptions" at bounding box center [625, 464] width 226 height 24
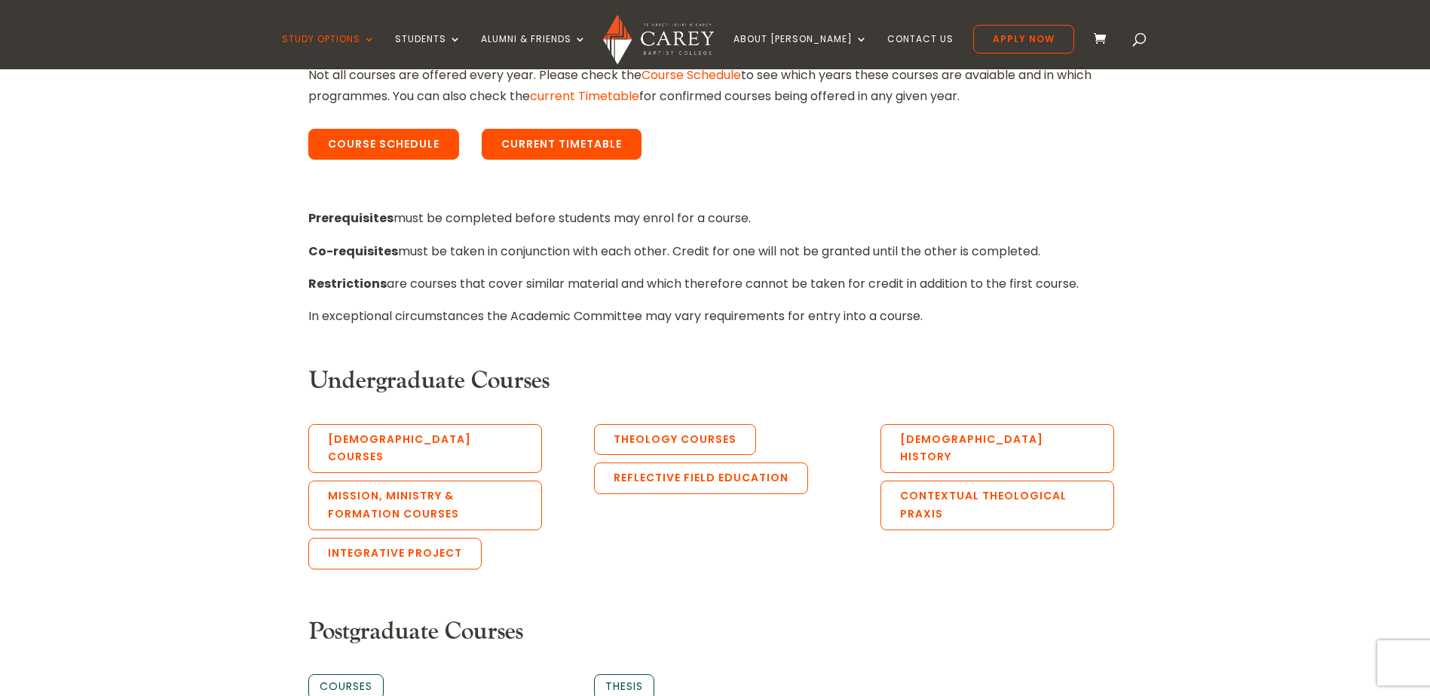
scroll to position [603, 0]
click at [432, 147] on link "Course Schedule" at bounding box center [383, 146] width 151 height 32
